Goal: Book appointment/travel/reservation

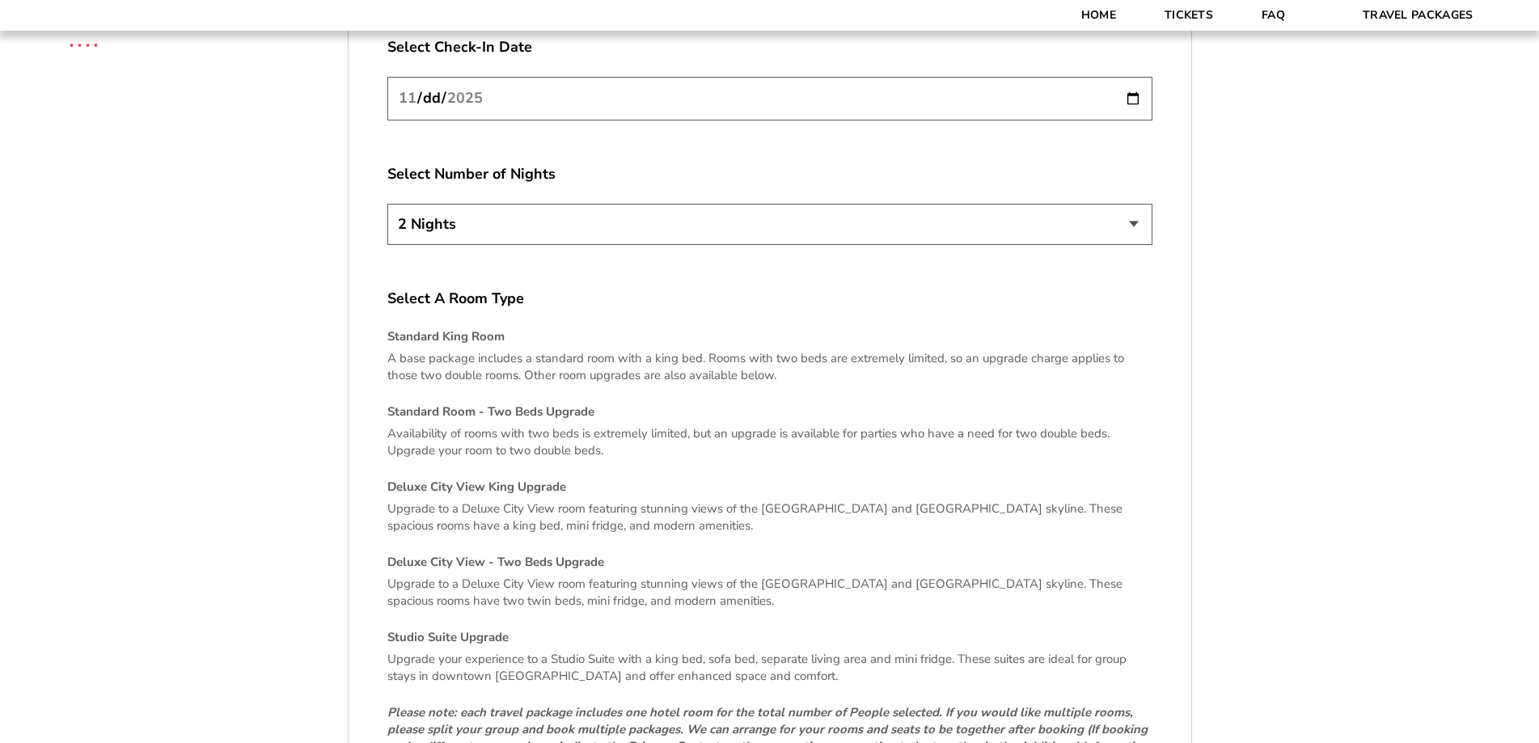
scroll to position [2750, 0]
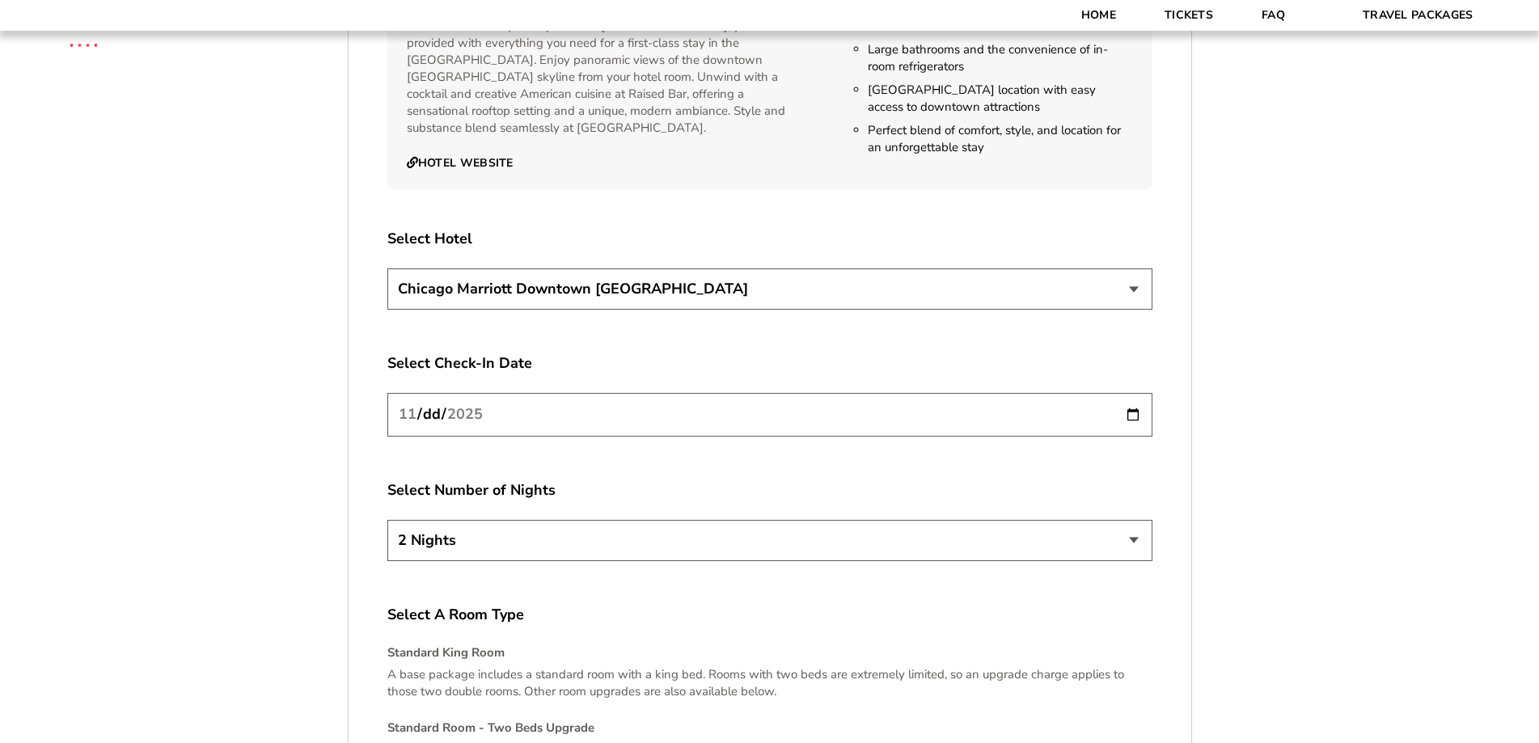
click at [540, 269] on select "[GEOGRAPHIC_DATA] [GEOGRAPHIC_DATA]" at bounding box center [769, 289] width 765 height 41
select select "21326"
click at [387, 269] on select "[GEOGRAPHIC_DATA] [GEOGRAPHIC_DATA]" at bounding box center [769, 289] width 765 height 41
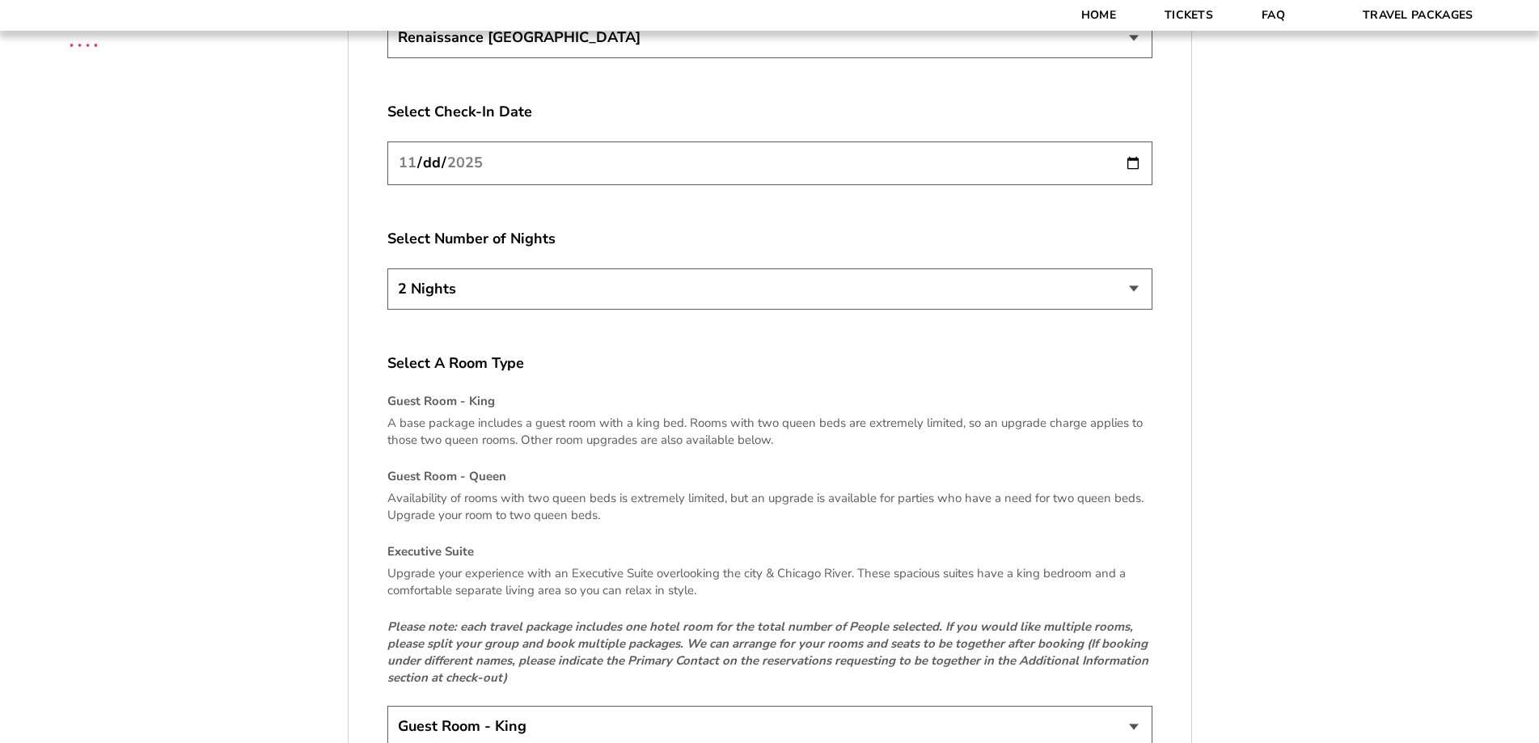
scroll to position [2993, 0]
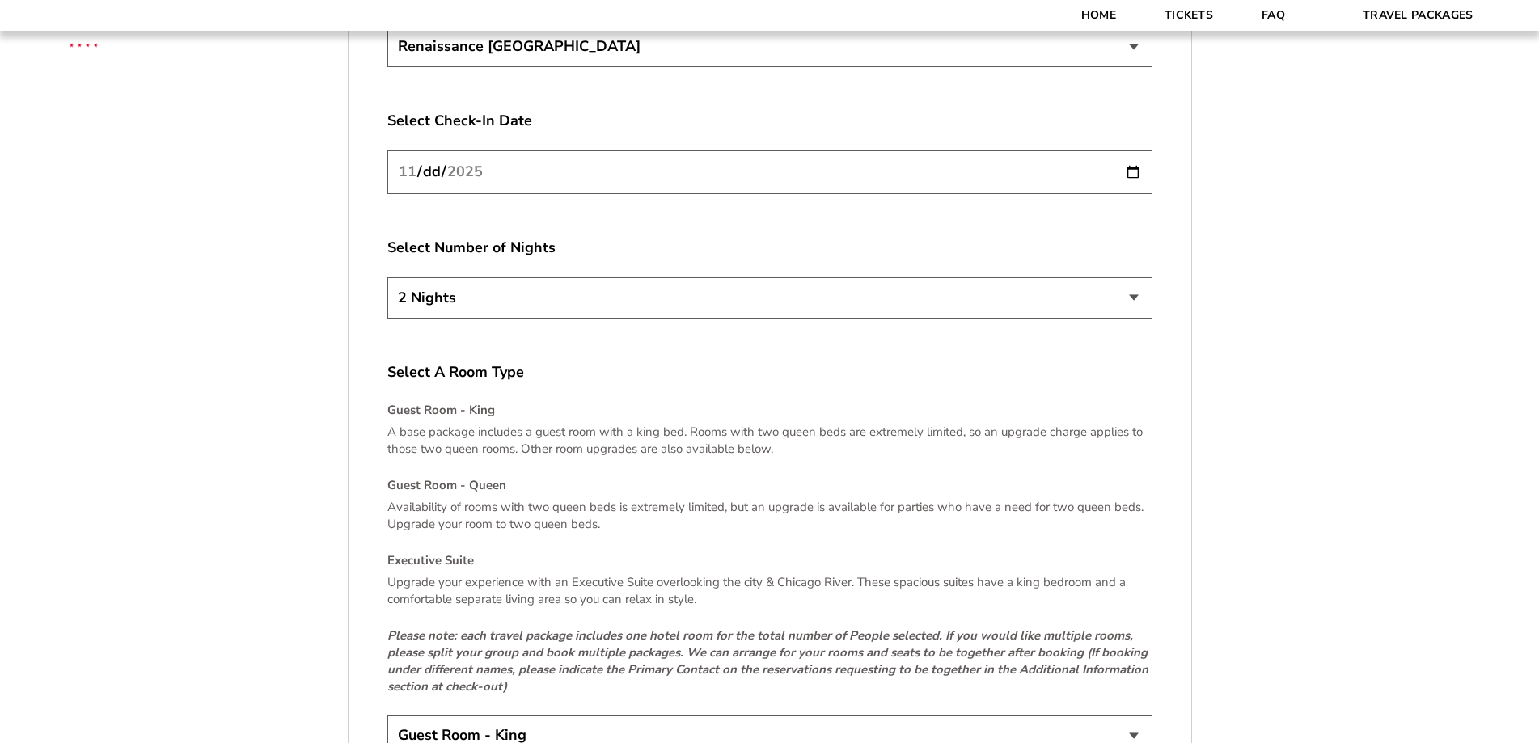
click at [565, 281] on select "2 Nights 3 Nights 4 Nights" at bounding box center [769, 297] width 765 height 41
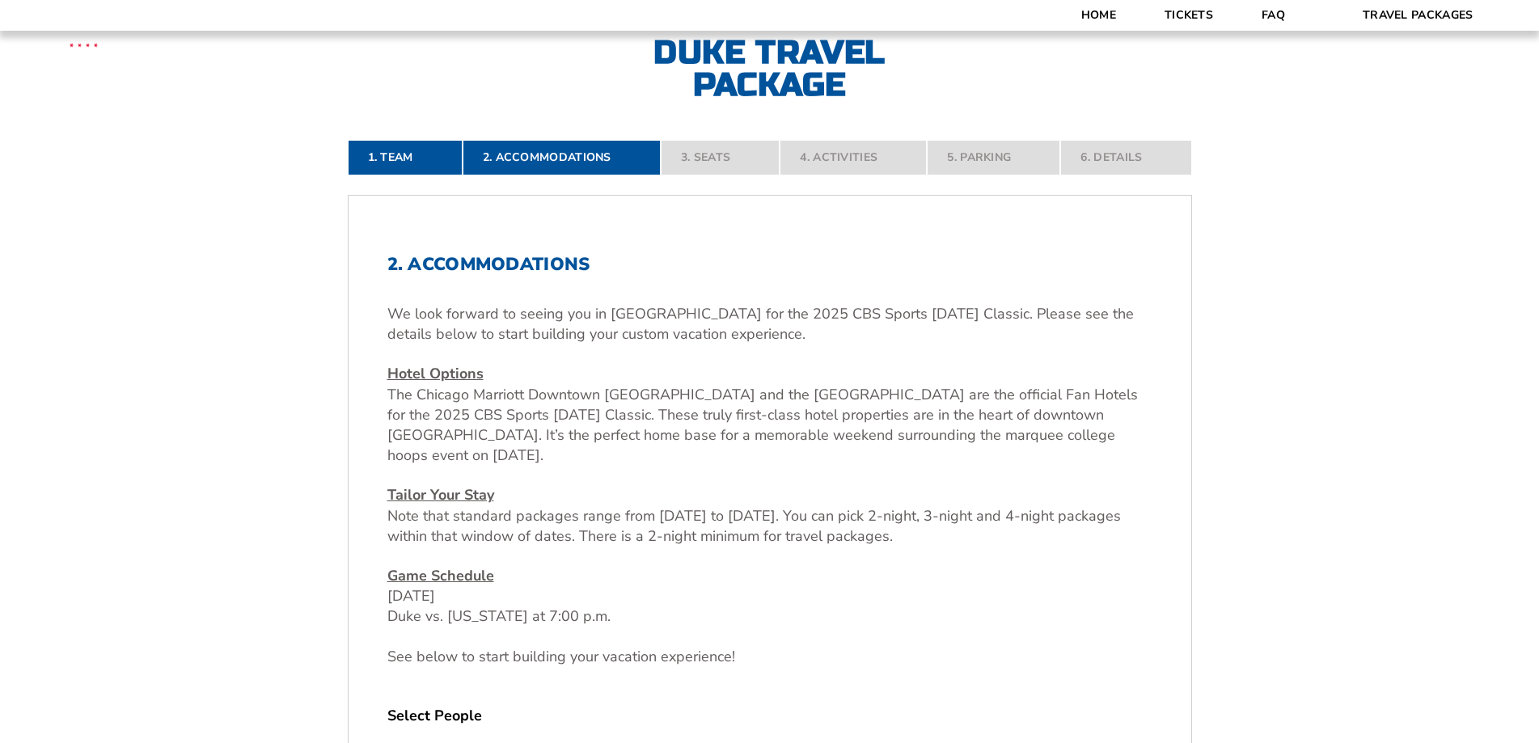
scroll to position [647, 0]
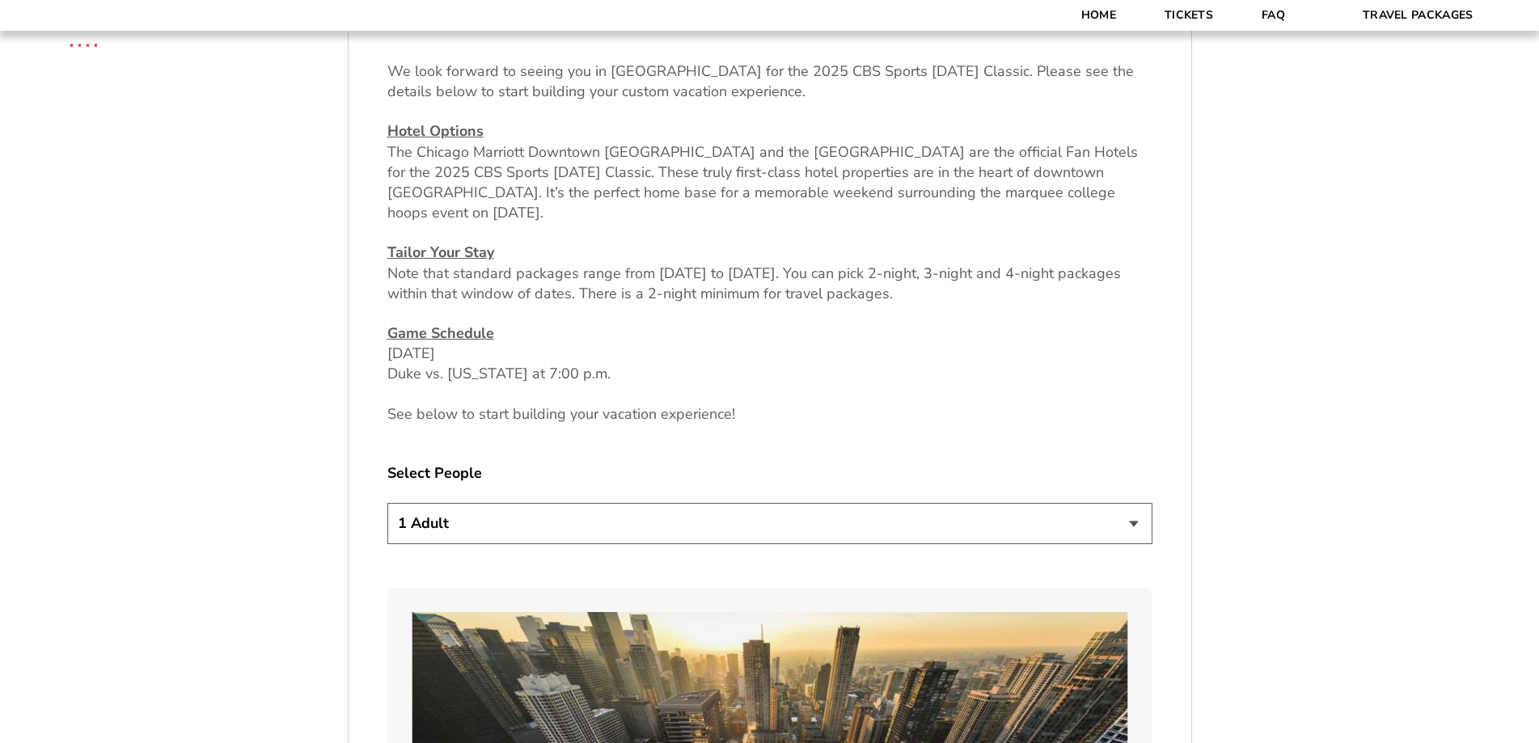
click at [531, 529] on select "1 Adult 2 Adults 3 Adults 4 Adults 2 Adults + 1 Child 2 Adults + 2 Children 2 A…" at bounding box center [769, 523] width 765 height 41
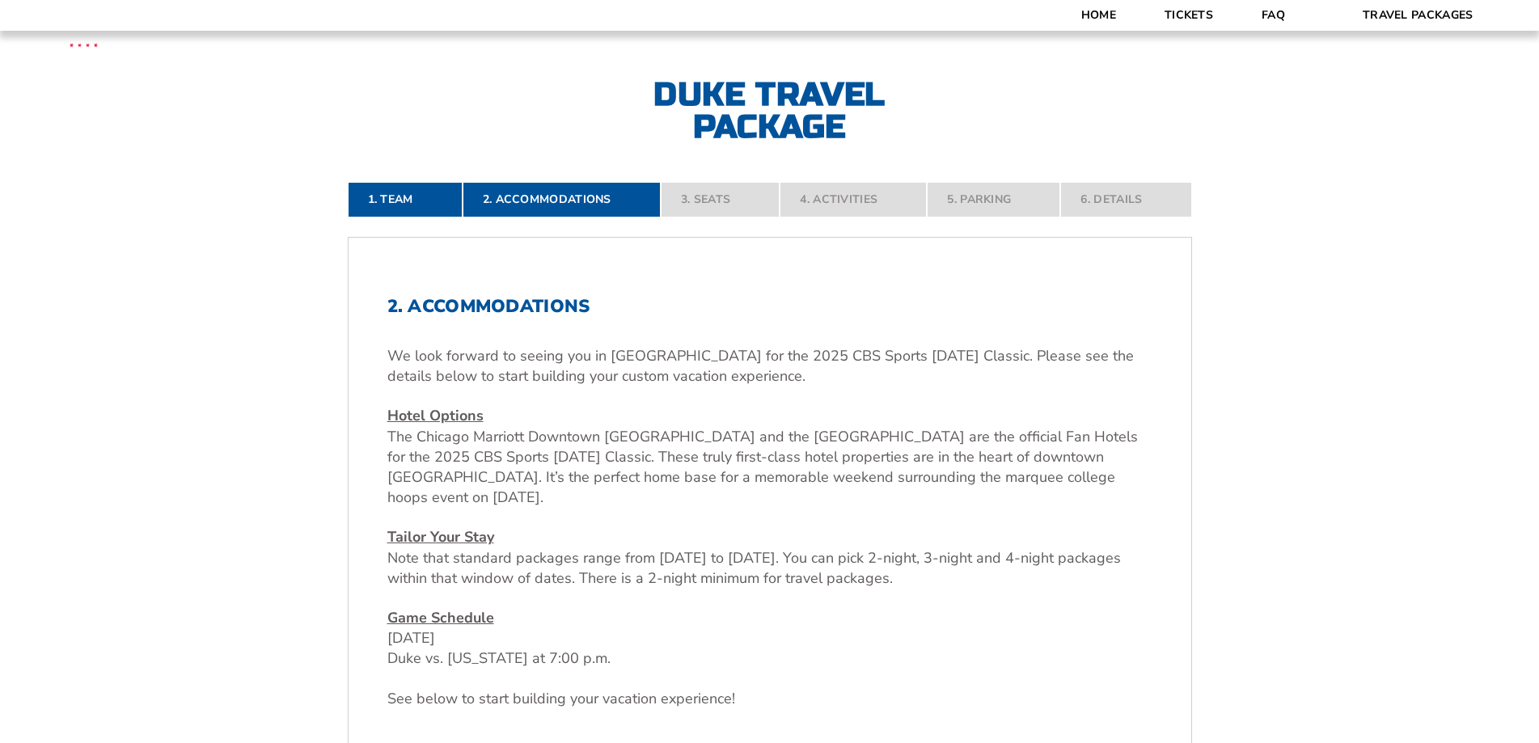
scroll to position [243, 0]
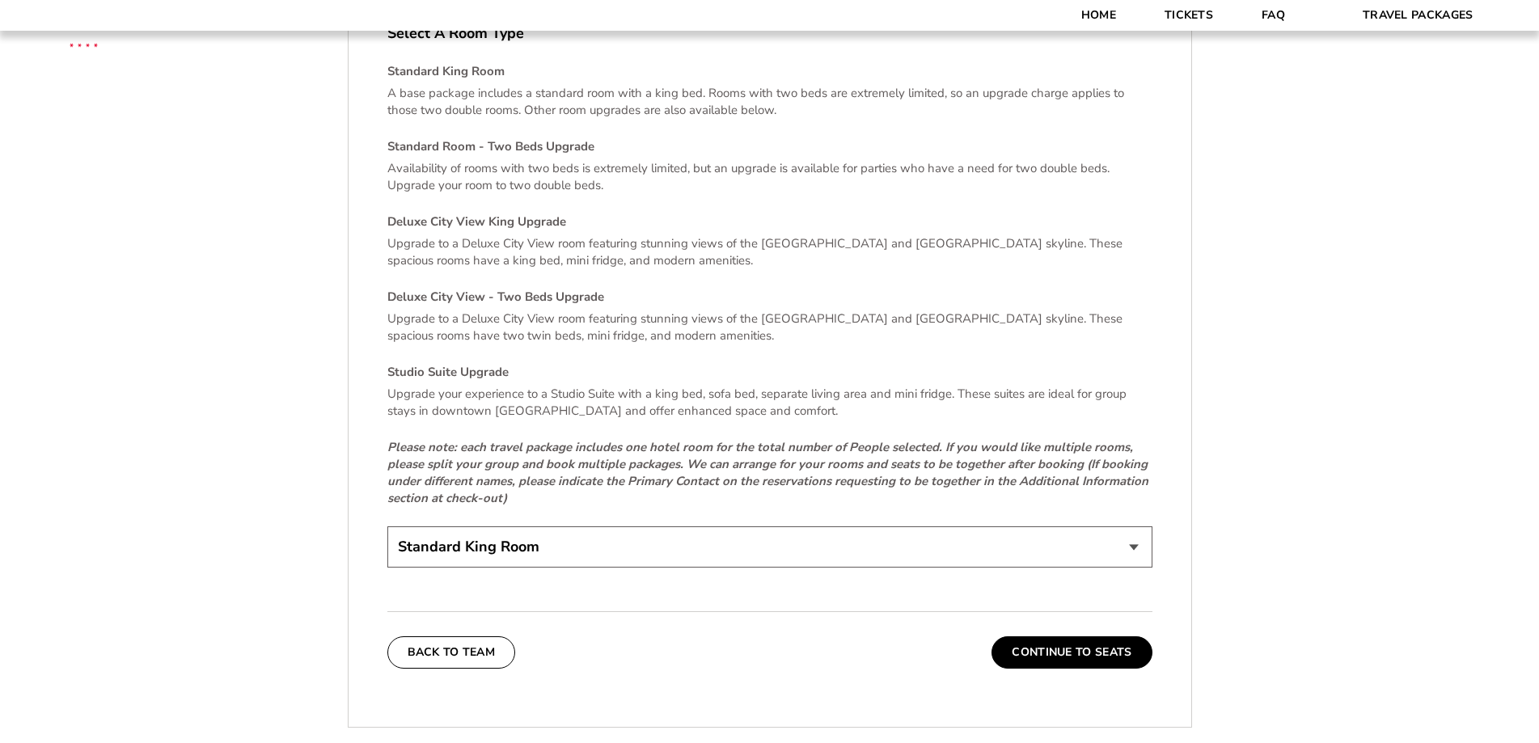
scroll to position [3802, 0]
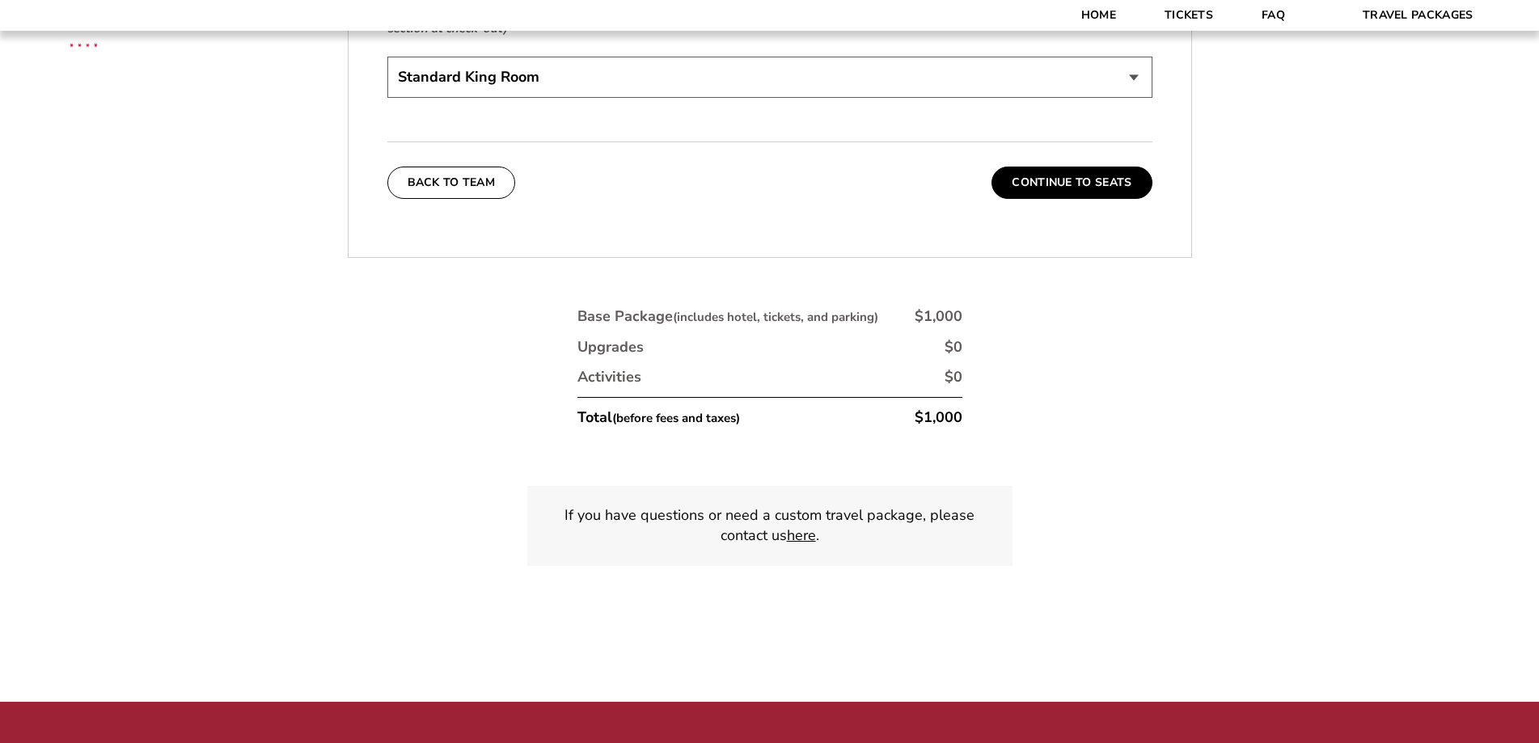
click at [803, 526] on link "here" at bounding box center [801, 536] width 29 height 20
